Goal: Information Seeking & Learning: Learn about a topic

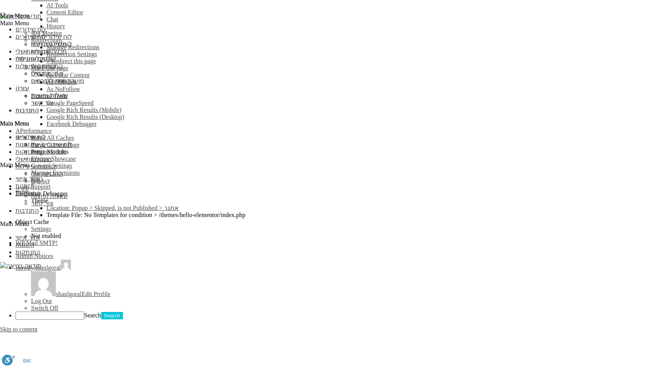
scroll to position [854, 0]
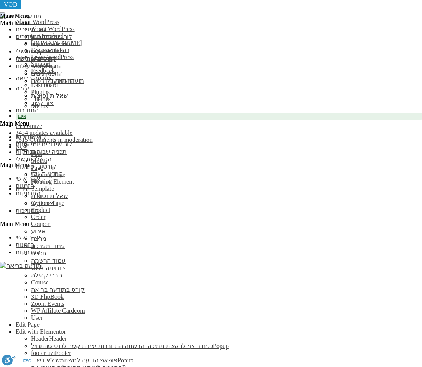
scroll to position [152, 0]
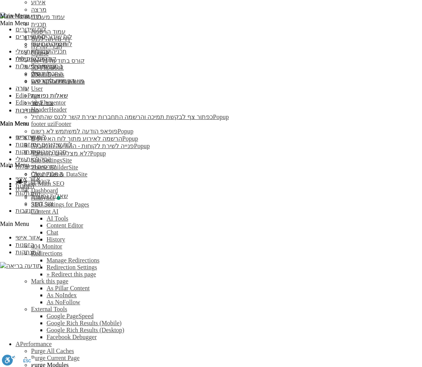
scroll to position [231, 0]
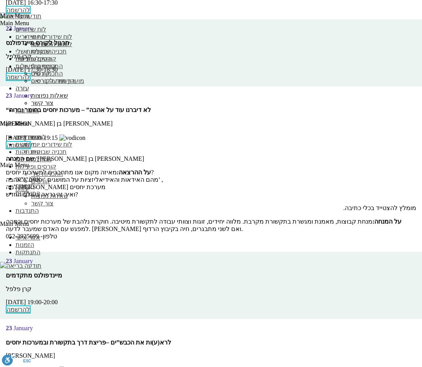
scroll to position [7484, 0]
